Goal: Navigation & Orientation: Find specific page/section

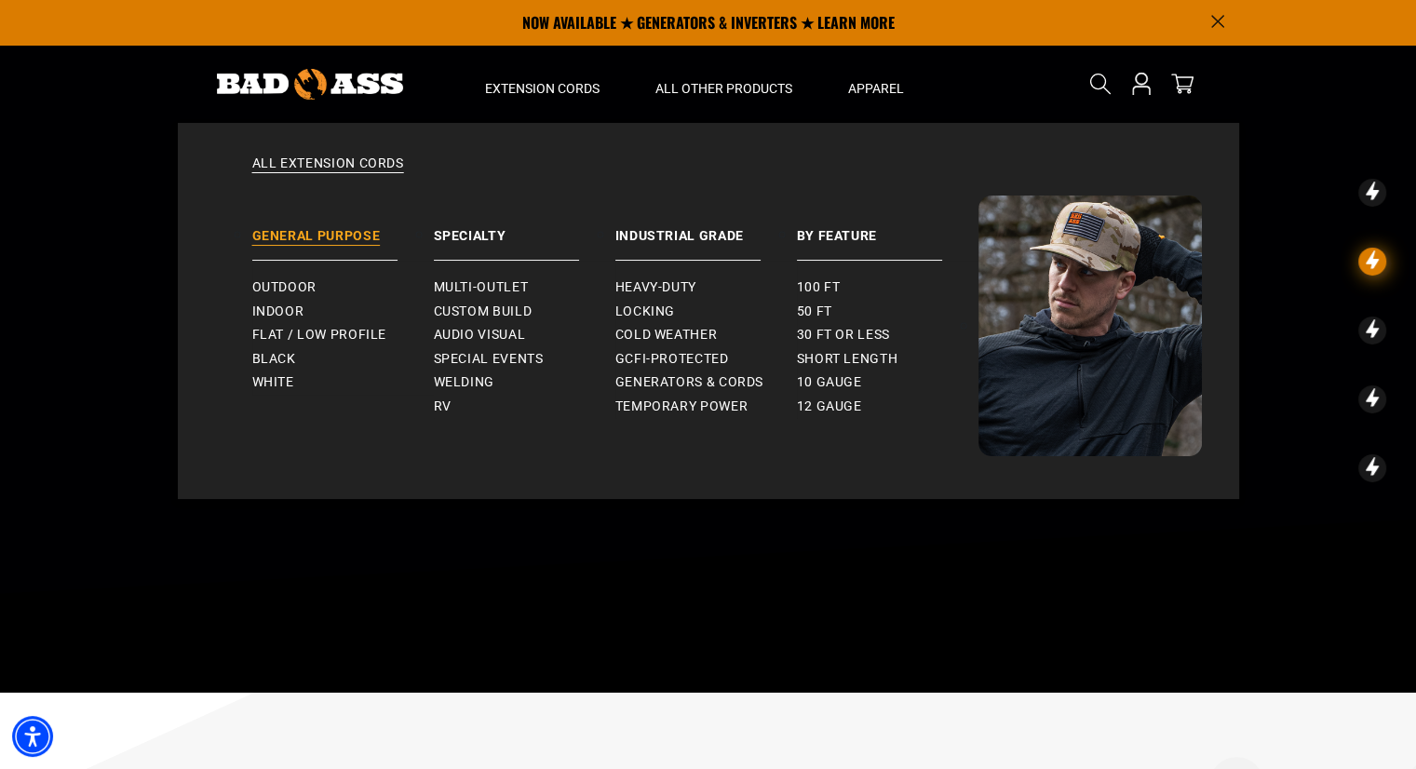
click at [328, 228] on link "General Purpose" at bounding box center [343, 227] width 182 height 65
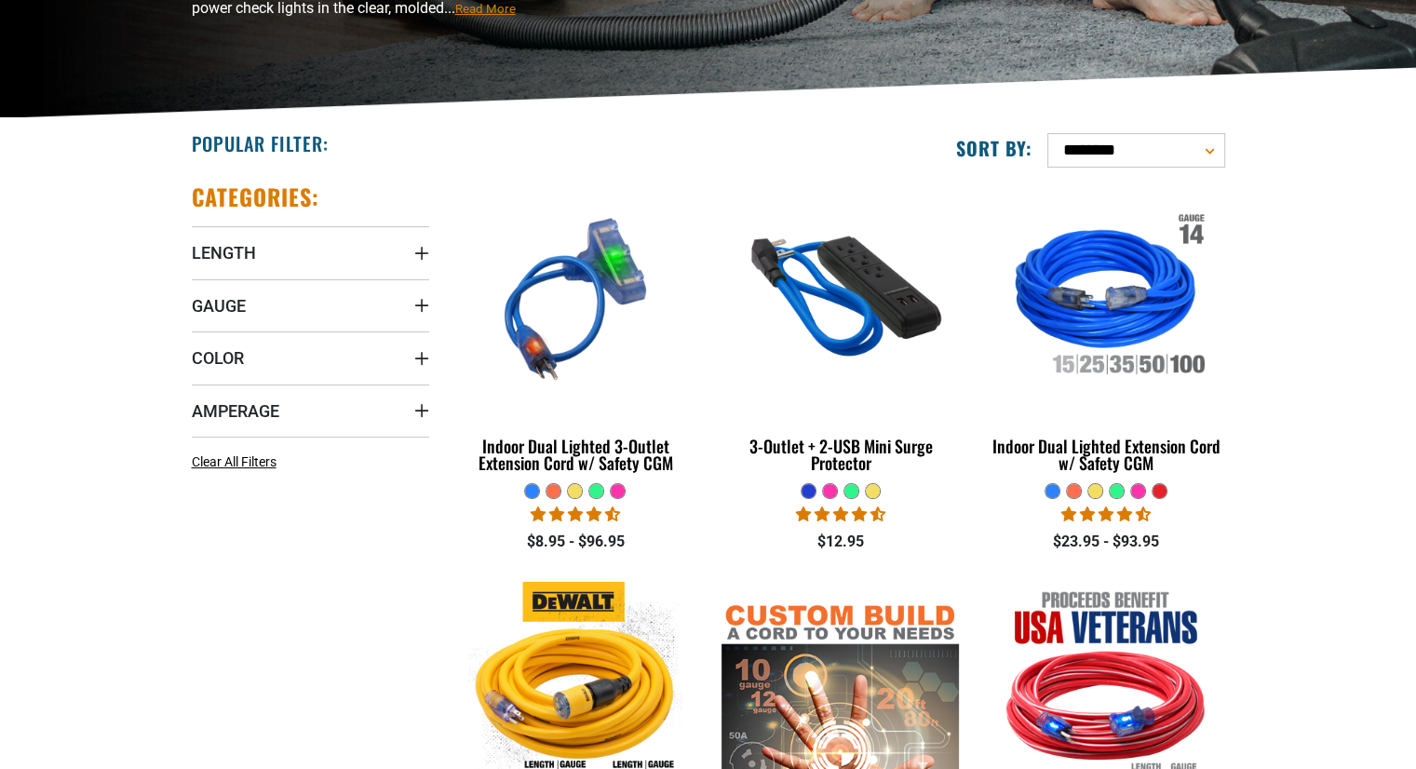
scroll to position [357, 0]
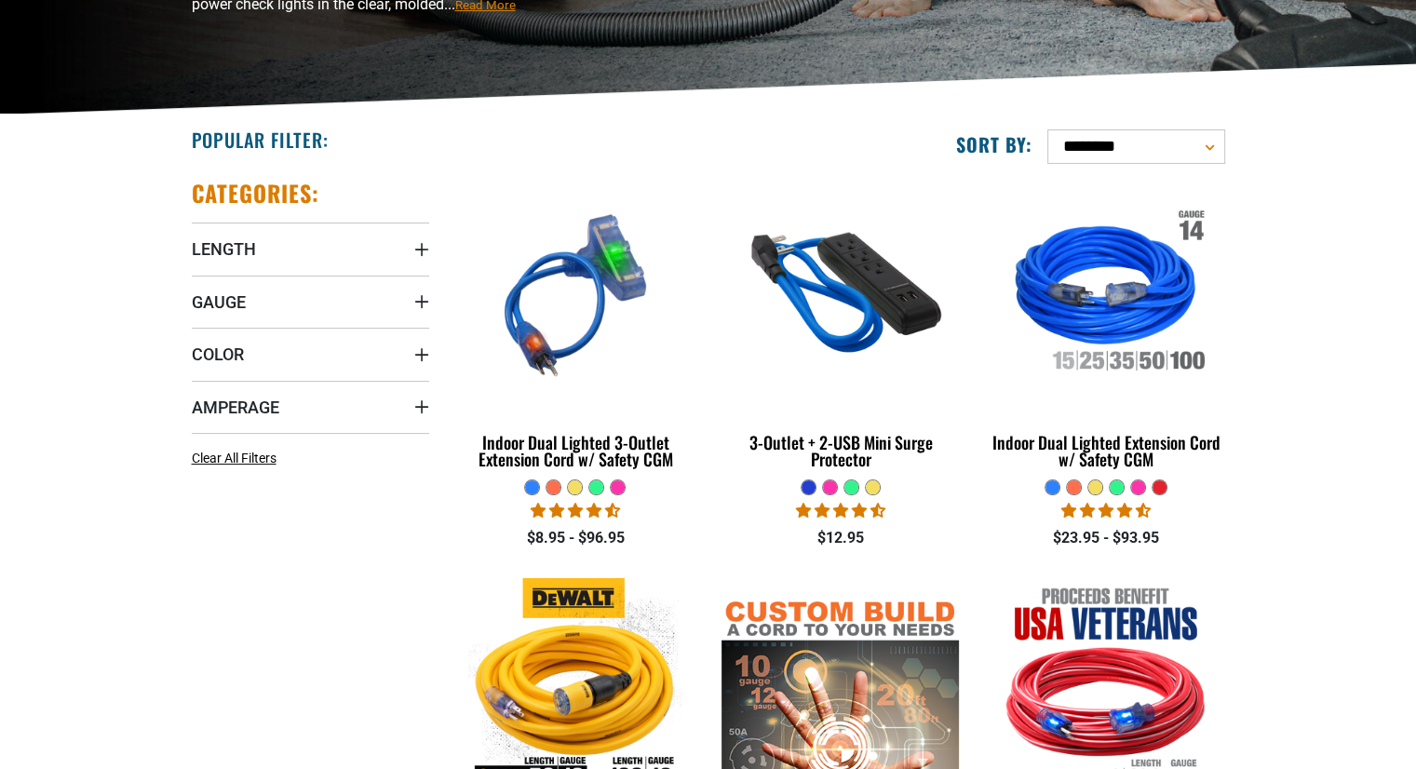
click at [1415, 200] on html "Skip to main content Enable accessibility for low vision Open the accessibility…" at bounding box center [708, 27] width 1416 height 769
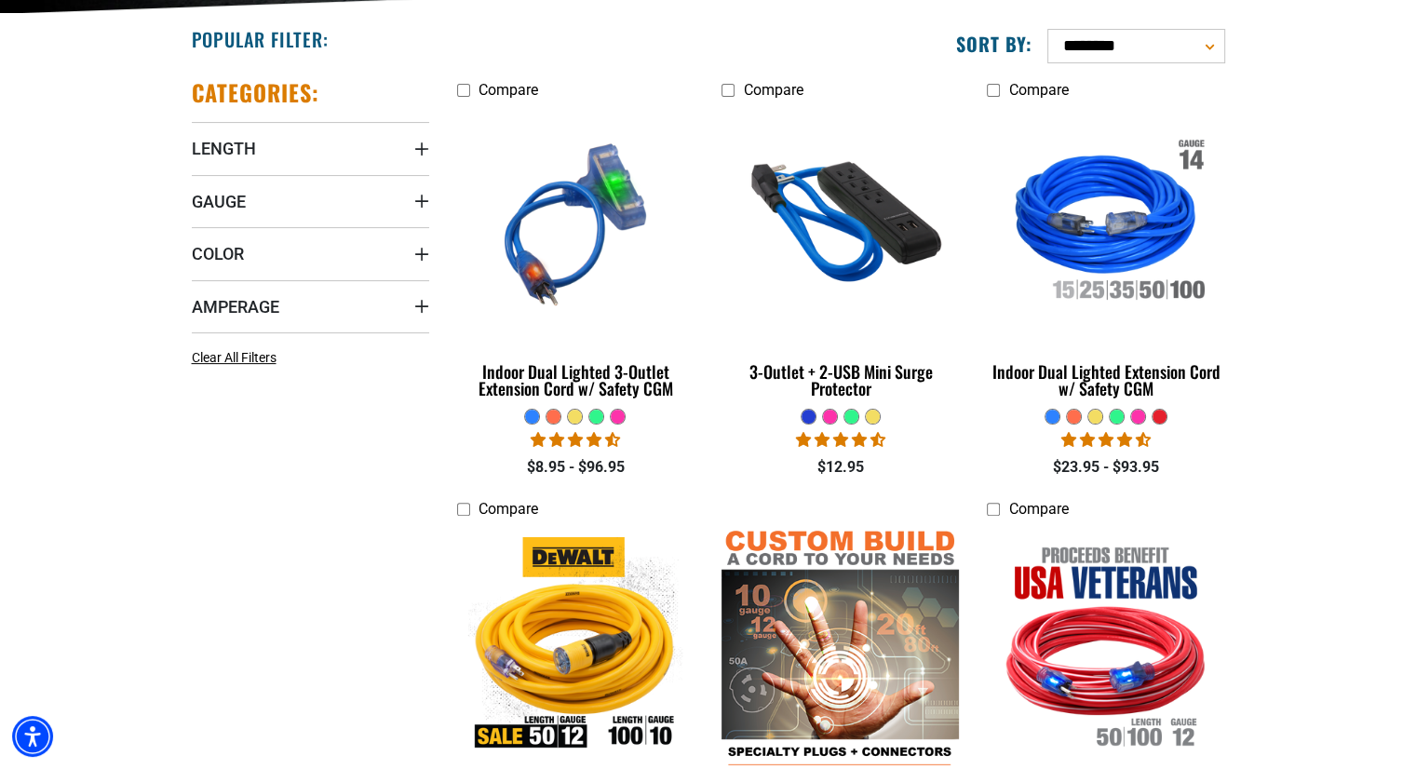
scroll to position [0, 0]
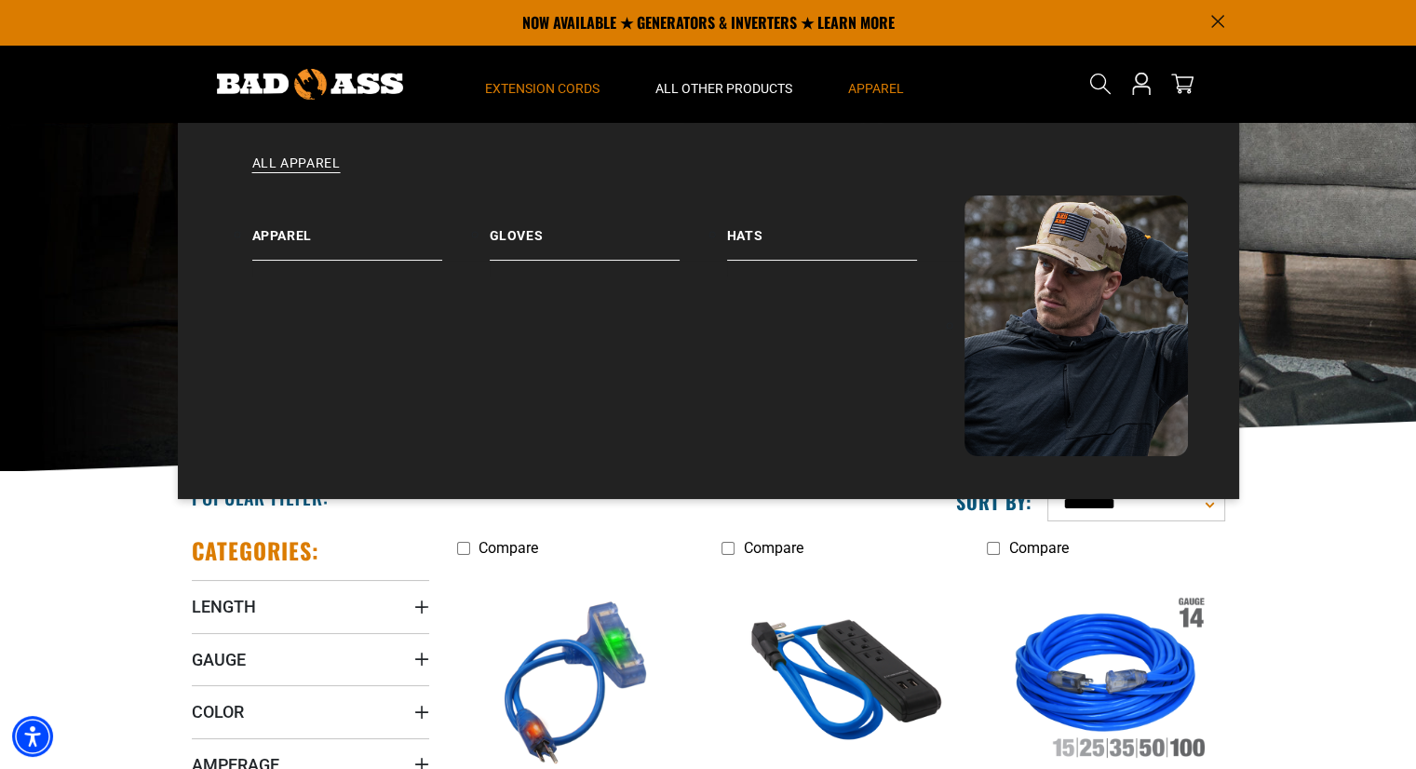
click at [881, 95] on span "Apparel" at bounding box center [876, 88] width 56 height 17
